Goal: Task Accomplishment & Management: Use online tool/utility

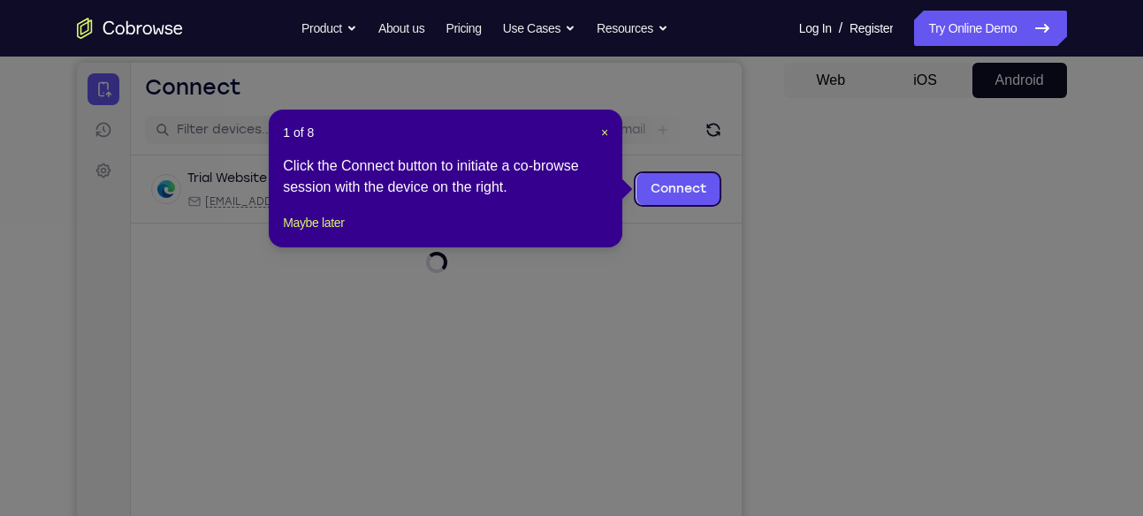
click at [318, 230] on div "1 of 8 × Click the Connect button to initiate a co-browse session with the devi…" at bounding box center [446, 179] width 354 height 138
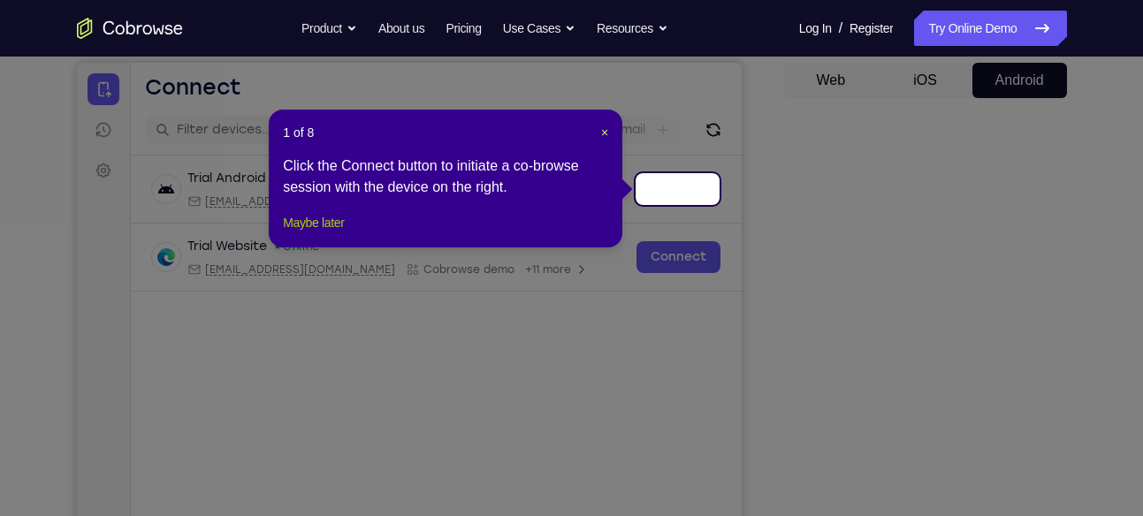
click at [340, 233] on button "Maybe later" at bounding box center [313, 222] width 61 height 21
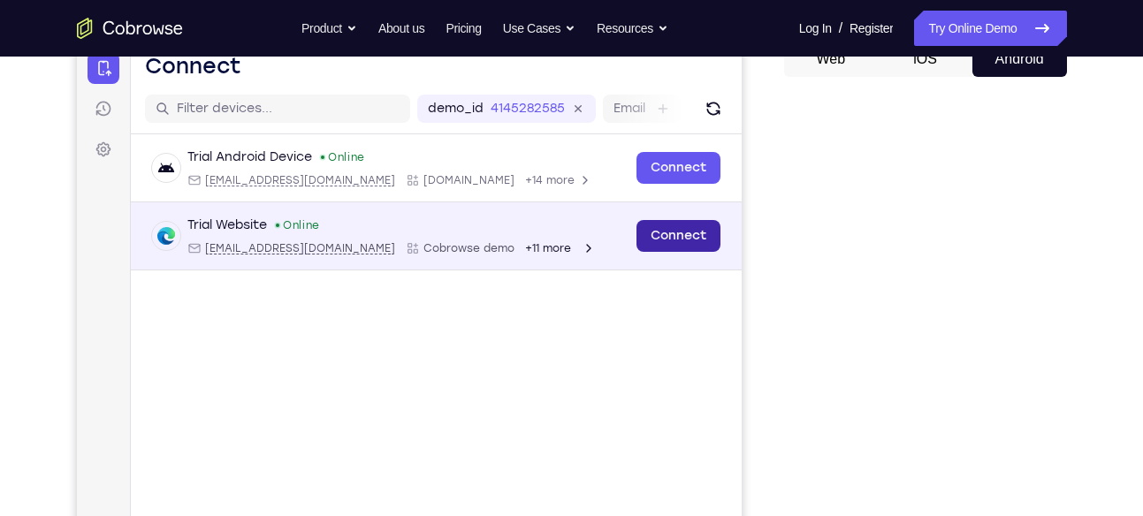
scroll to position [186, 0]
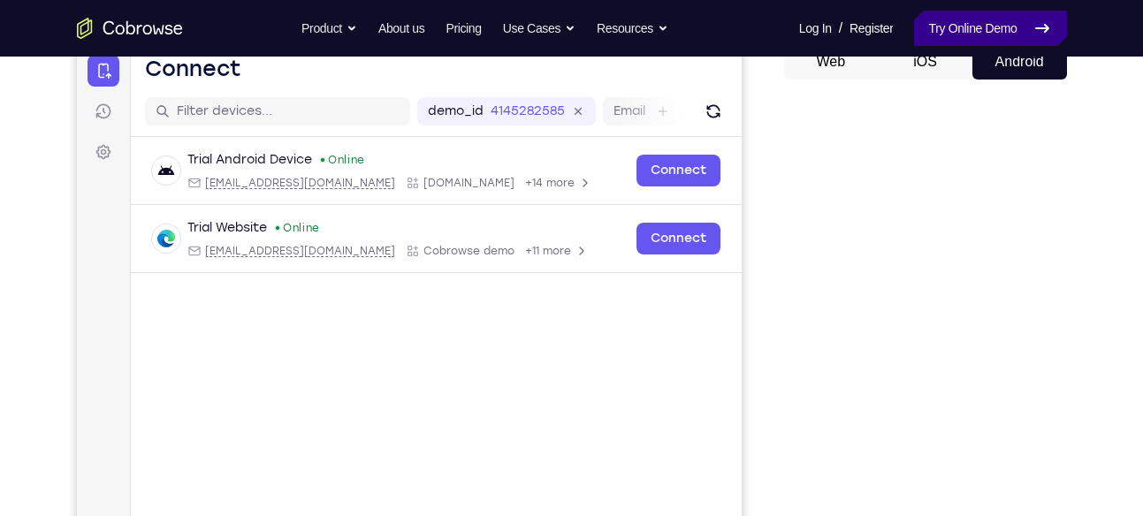
click at [970, 20] on link "Try Online Demo" at bounding box center [990, 28] width 152 height 35
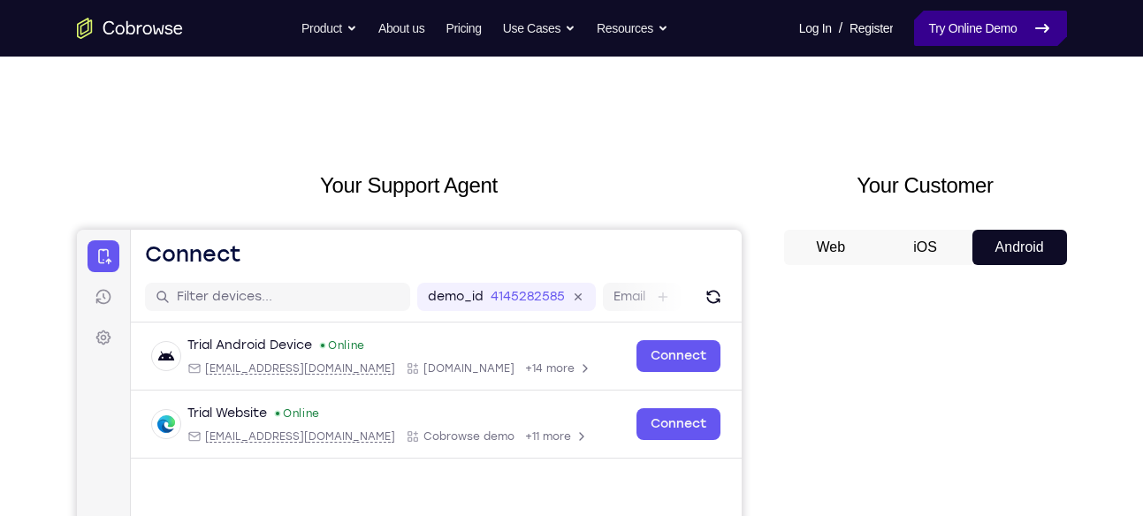
click at [949, 25] on link "Try Online Demo" at bounding box center [990, 28] width 152 height 35
click at [907, 248] on button "iOS" at bounding box center [925, 247] width 95 height 35
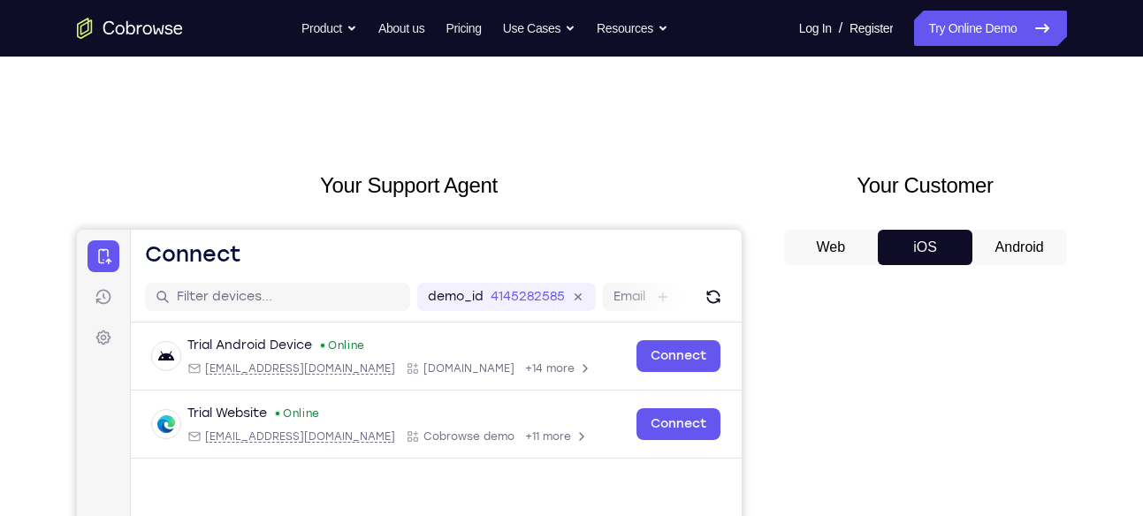
click at [828, 227] on div "Your Customer Web iOS Android" at bounding box center [925, 496] width 283 height 653
click at [829, 230] on button "Web" at bounding box center [831, 247] width 95 height 35
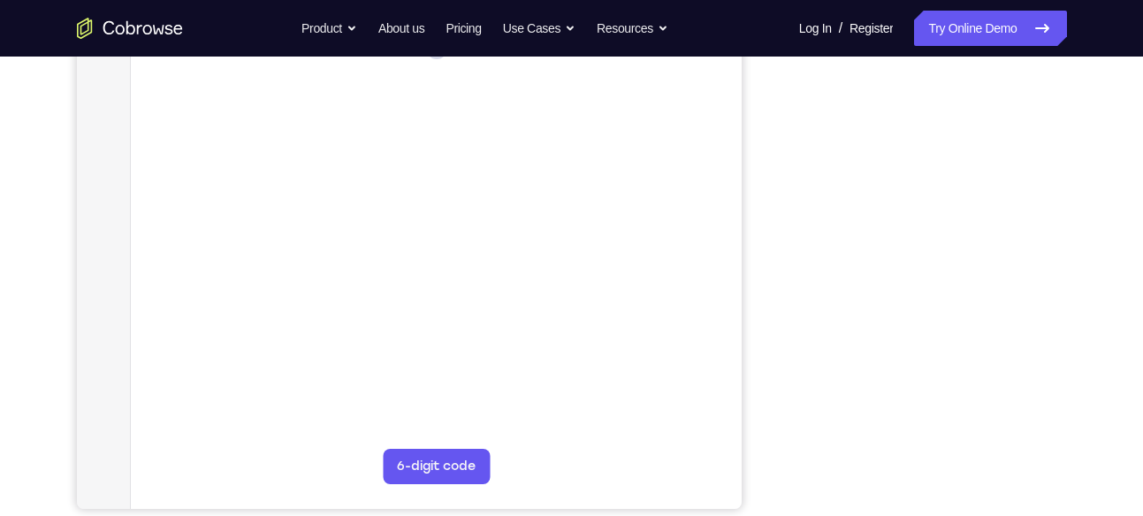
scroll to position [328, 0]
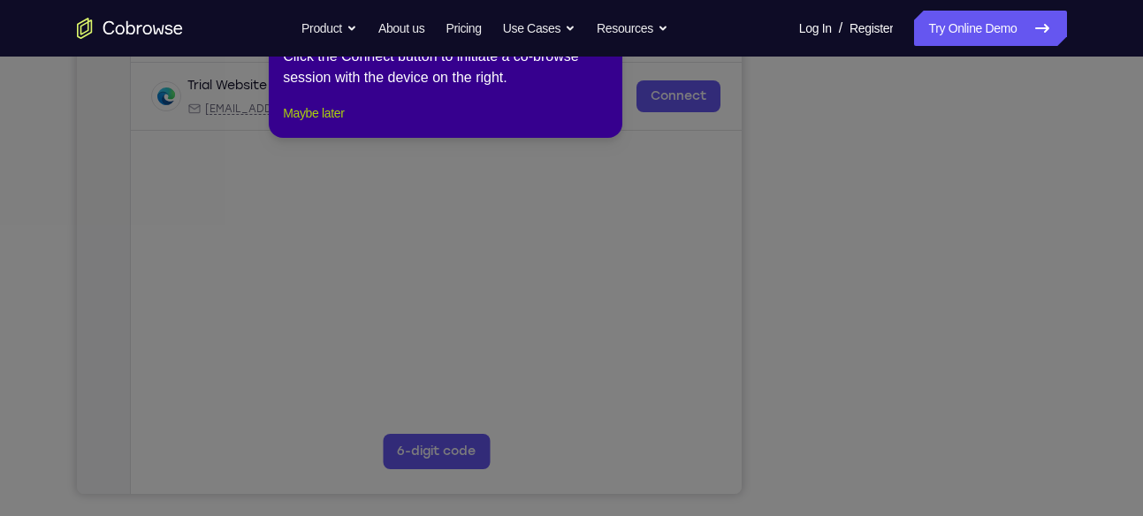
click at [344, 124] on button "Maybe later" at bounding box center [313, 113] width 61 height 21
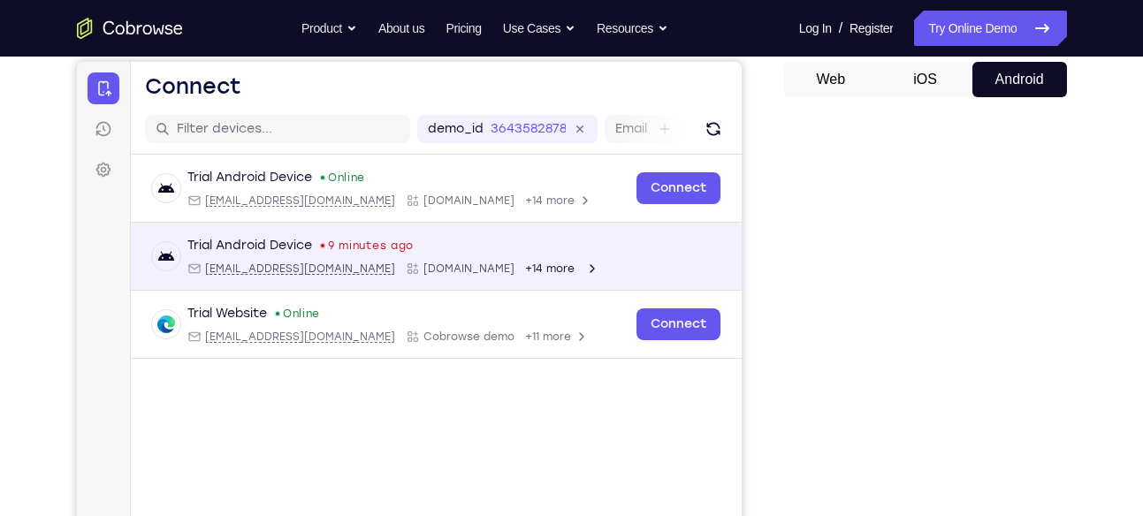
scroll to position [311, 0]
